Goal: Transaction & Acquisition: Obtain resource

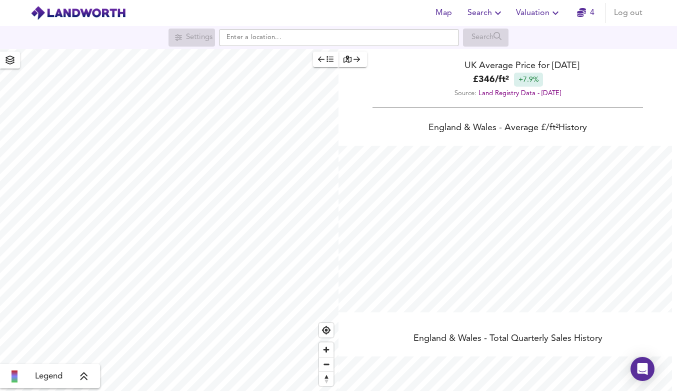
scroll to position [391, 677]
click at [307, 40] on input "text" at bounding box center [339, 37] width 240 height 17
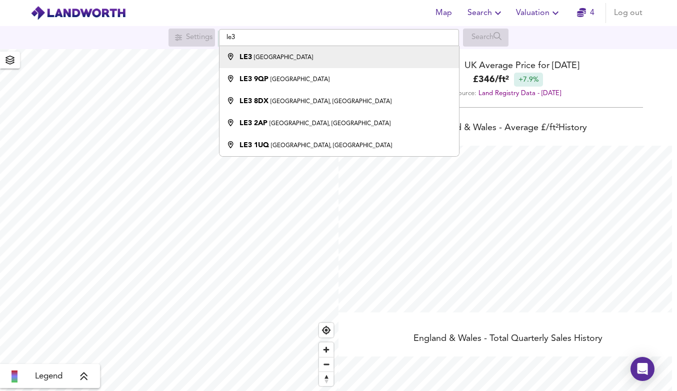
click at [269, 56] on small "[GEOGRAPHIC_DATA]" at bounding box center [283, 58] width 59 height 6
type input "Leicester LE3"
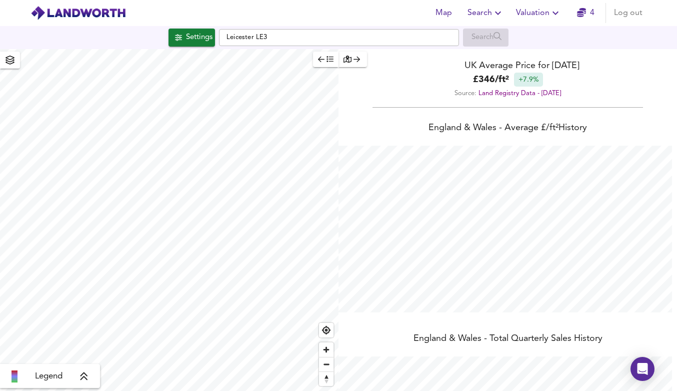
checkbox input "false"
checkbox input "true"
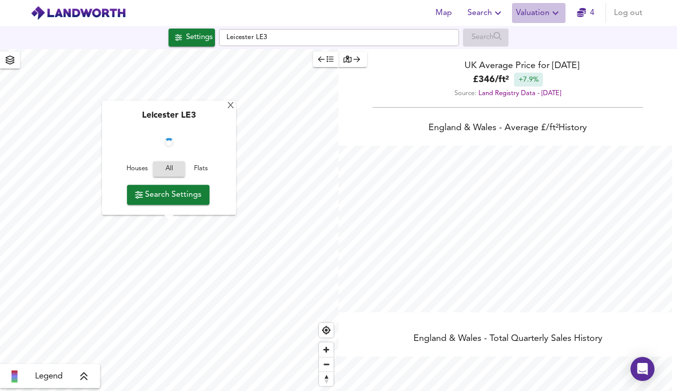
click at [557, 16] on icon "button" at bounding box center [556, 13] width 12 height 12
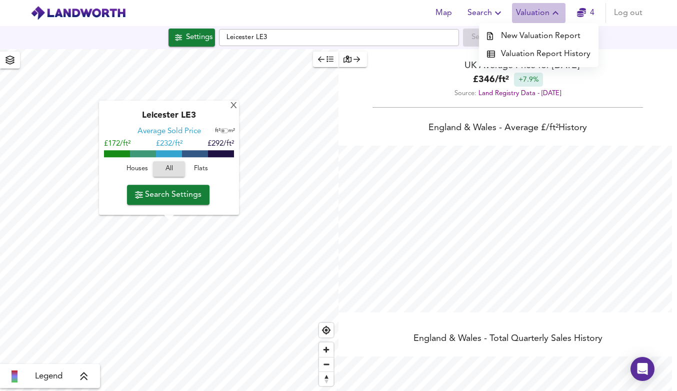
click at [537, 15] on span "Valuation" at bounding box center [539, 13] width 46 height 14
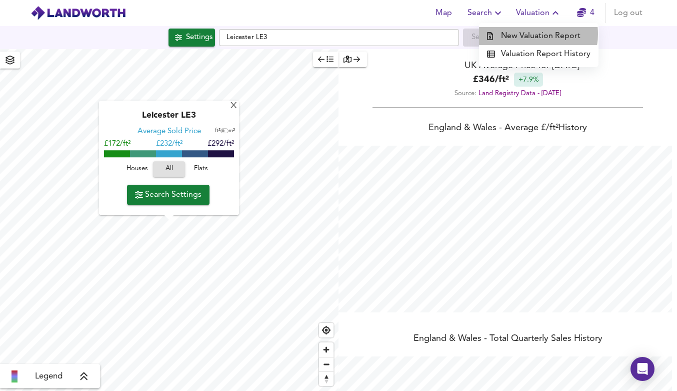
click at [534, 34] on li "New Valuation Report" at bounding box center [539, 36] width 120 height 18
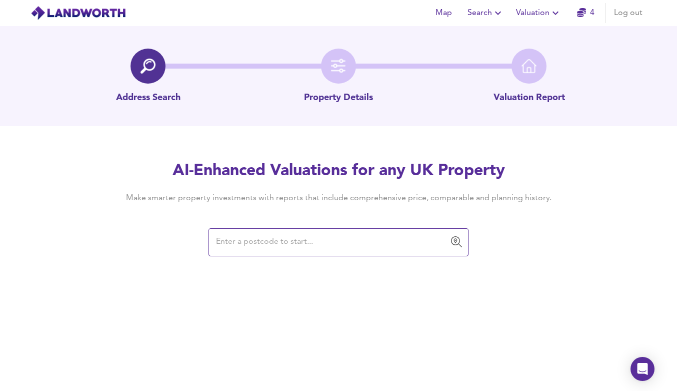
click at [269, 243] on input "text" at bounding box center [331, 242] width 236 height 19
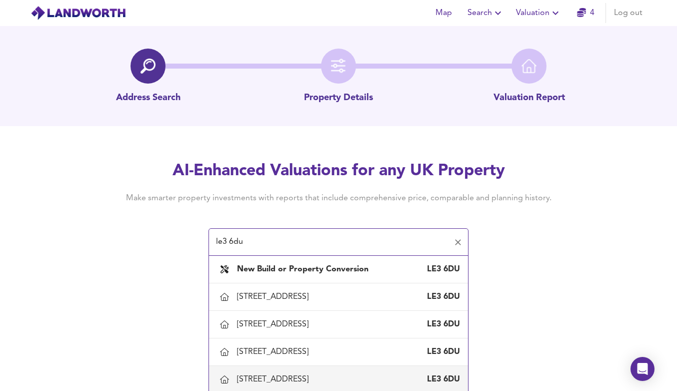
click at [272, 378] on div "47 Mostyn Street, Leicester, Leicester City" at bounding box center [275, 379] width 76 height 11
type input "47 Mostyn Street, Leicester, Leicester City"
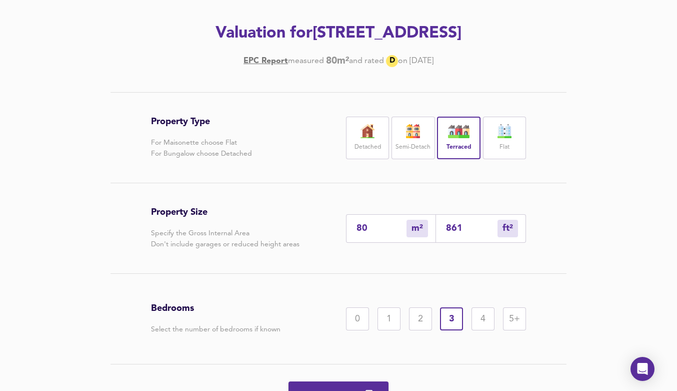
scroll to position [183, 0]
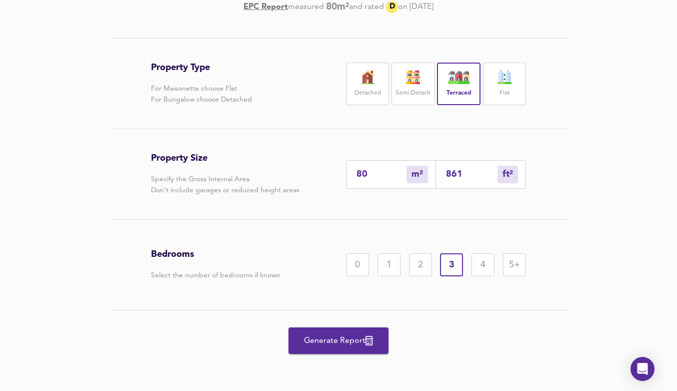
click at [332, 343] on span "Generate Report" at bounding box center [339, 341] width 80 height 14
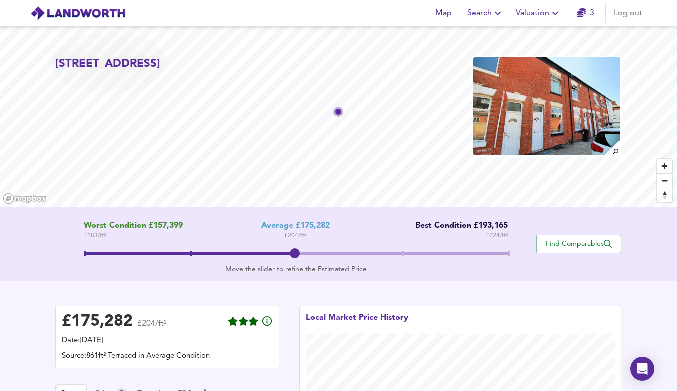
click at [557, 14] on icon "button" at bounding box center [556, 13] width 12 height 12
click at [369, 9] on div "Map Search Valuation New Valuation Report Valuation Report History 3 Log out" at bounding box center [339, 13] width 640 height 25
click at [483, 12] on span "Search" at bounding box center [486, 13] width 37 height 14
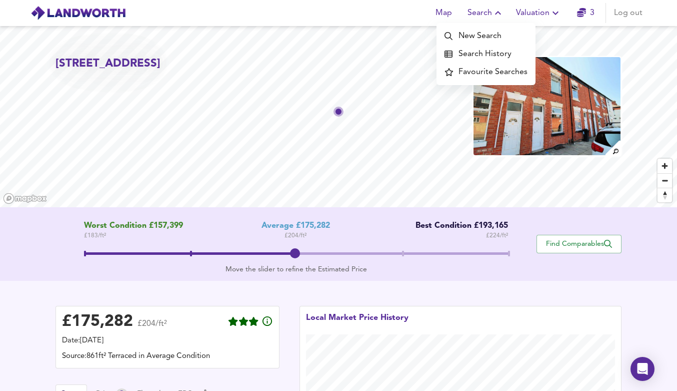
click at [549, 14] on span "Valuation" at bounding box center [539, 13] width 46 height 14
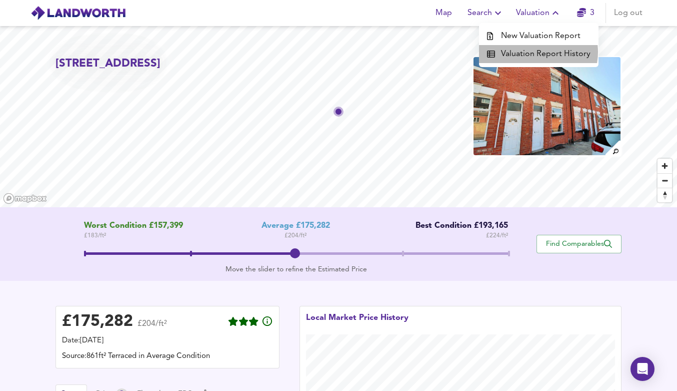
click at [535, 52] on li "Valuation Report History" at bounding box center [539, 54] width 120 height 18
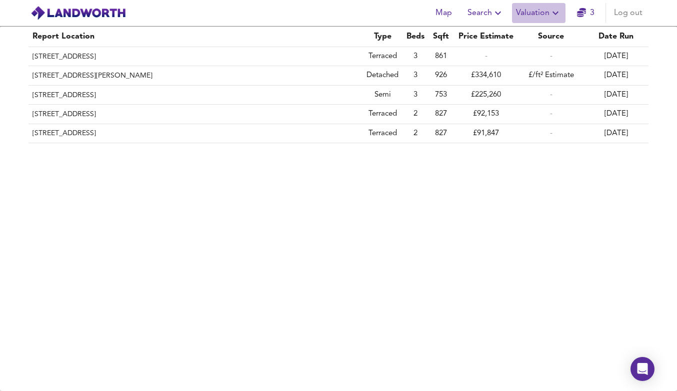
click at [539, 15] on span "Valuation" at bounding box center [539, 13] width 46 height 14
click at [448, 219] on div "Report Location Type Beds Sqft Price Estimate Source Date Run 47 Mostyn Street,…" at bounding box center [338, 209] width 677 height 364
